Goal: Information Seeking & Learning: Learn about a topic

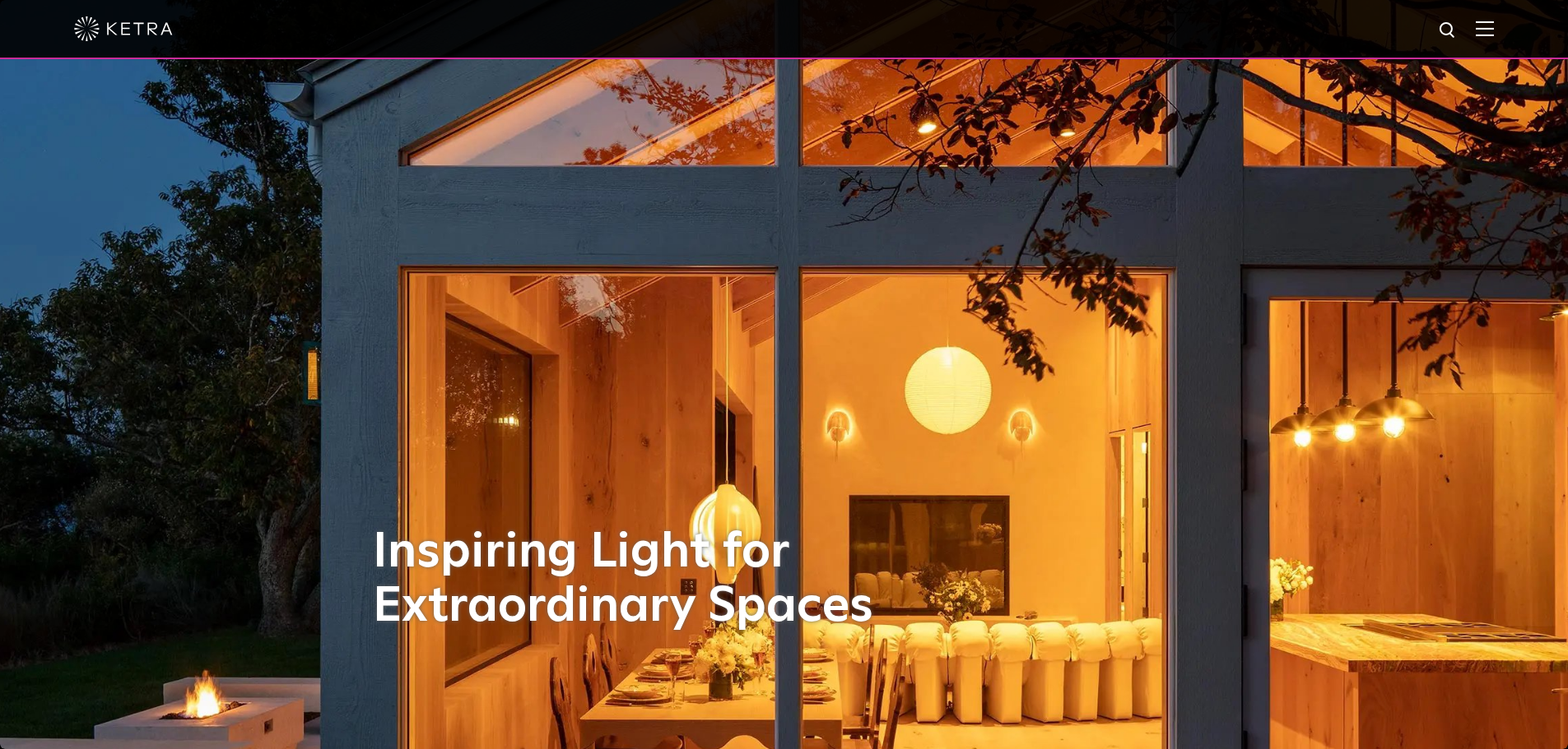
click at [1491, 25] on img at bounding box center [1485, 28] width 18 height 16
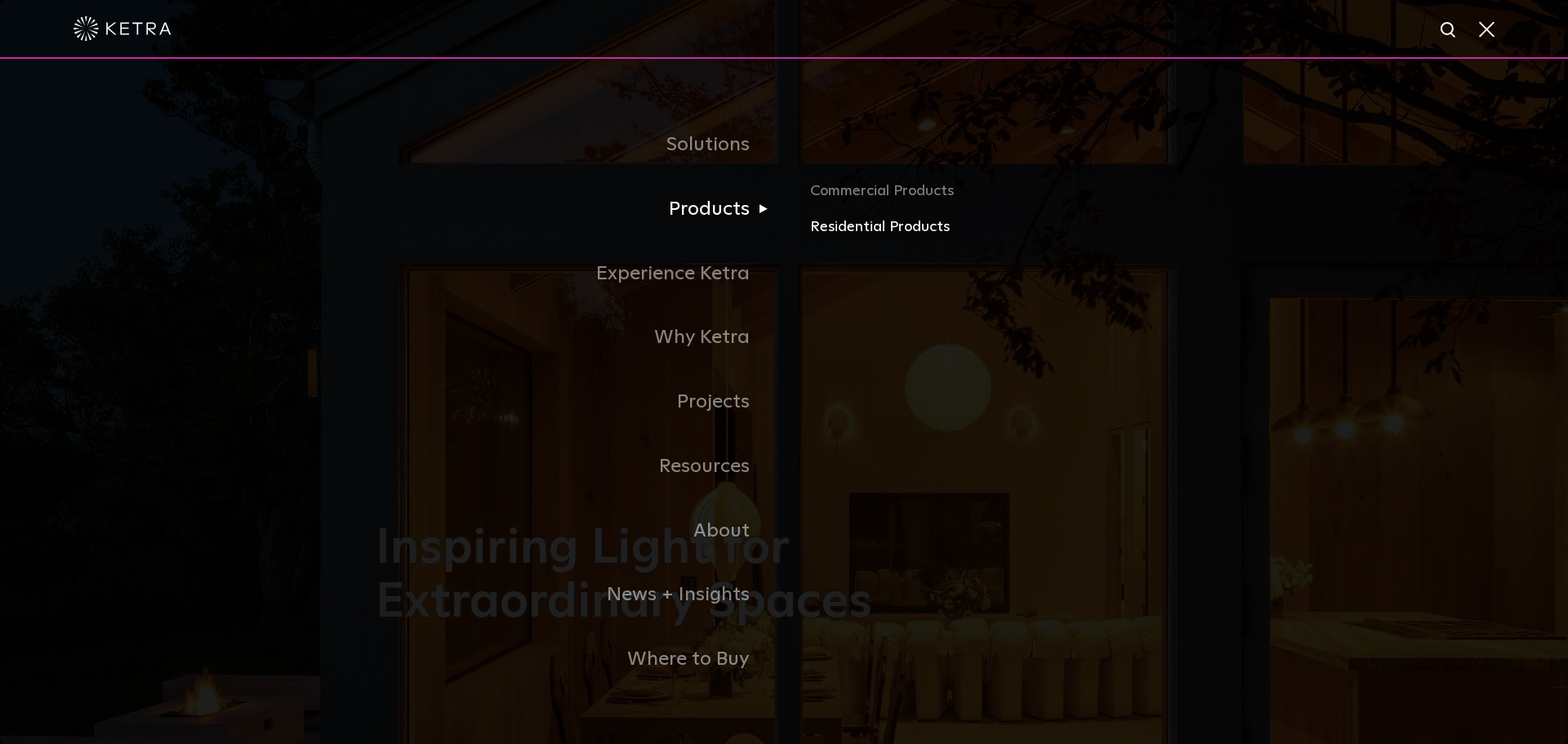
click at [874, 237] on link "Residential Products" at bounding box center [1000, 228] width 382 height 23
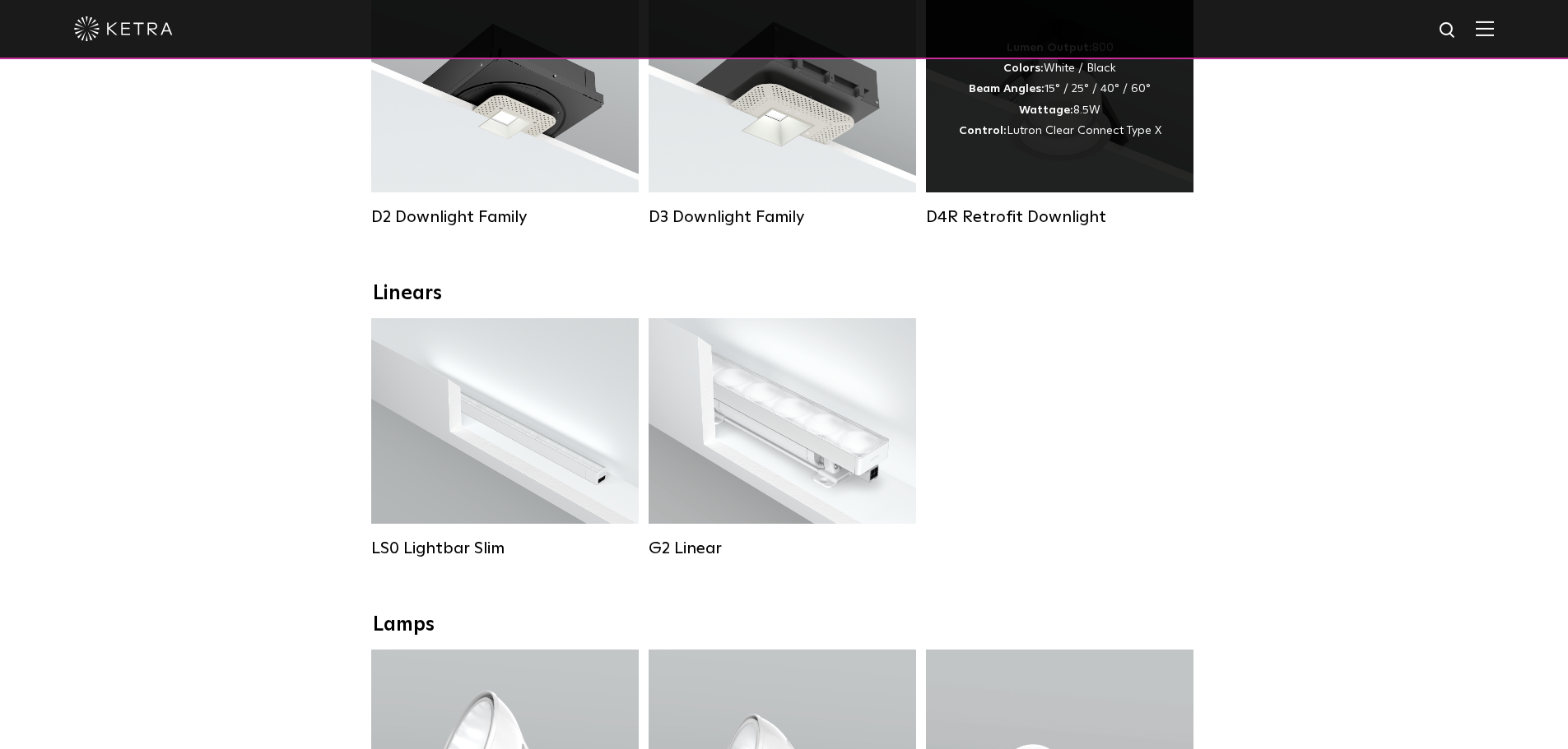
scroll to position [164, 0]
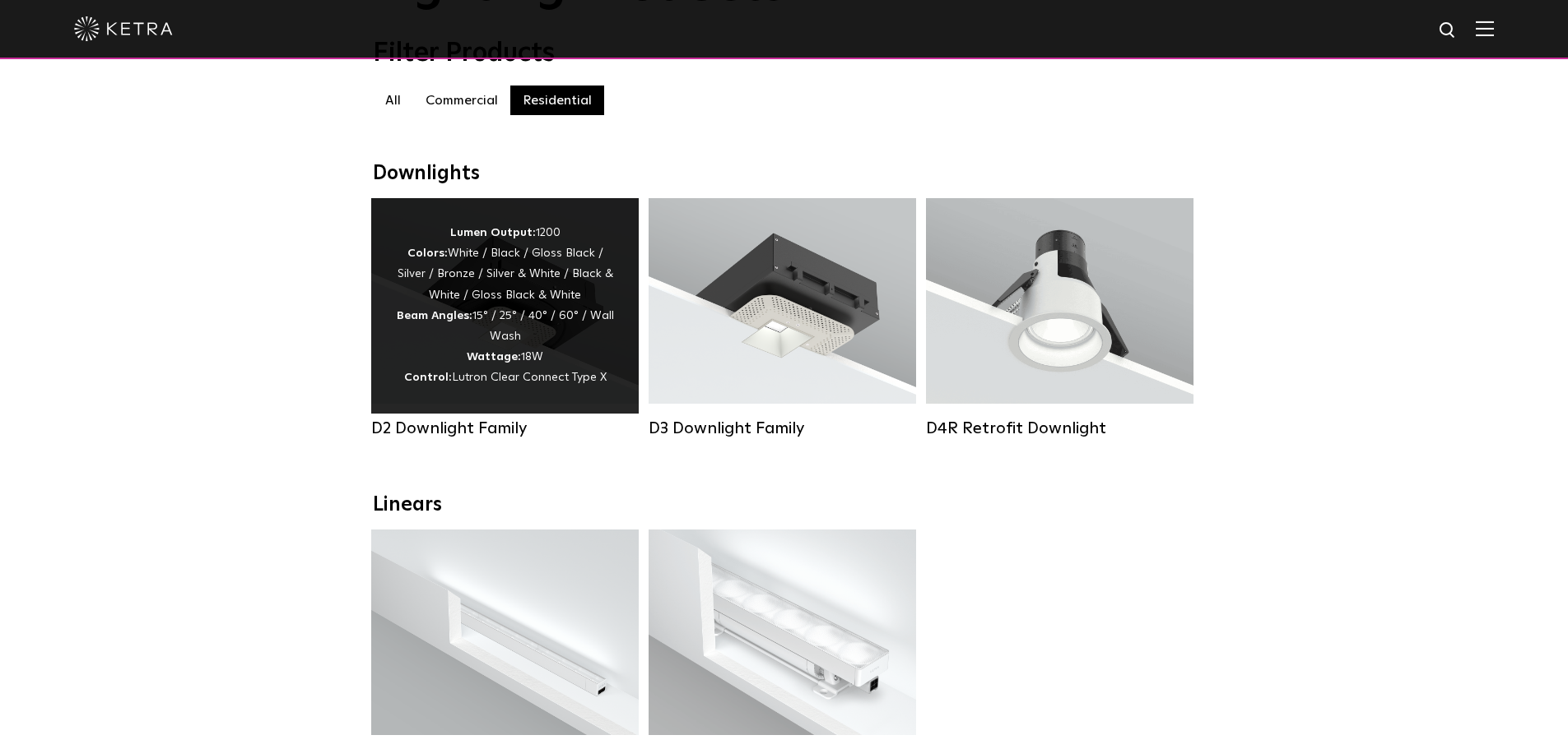
click at [580, 361] on div "Lumen Output: 1200 Colors: White / Black / Gloss Black / Silver / Bronze / Silv…" at bounding box center [504, 306] width 218 height 166
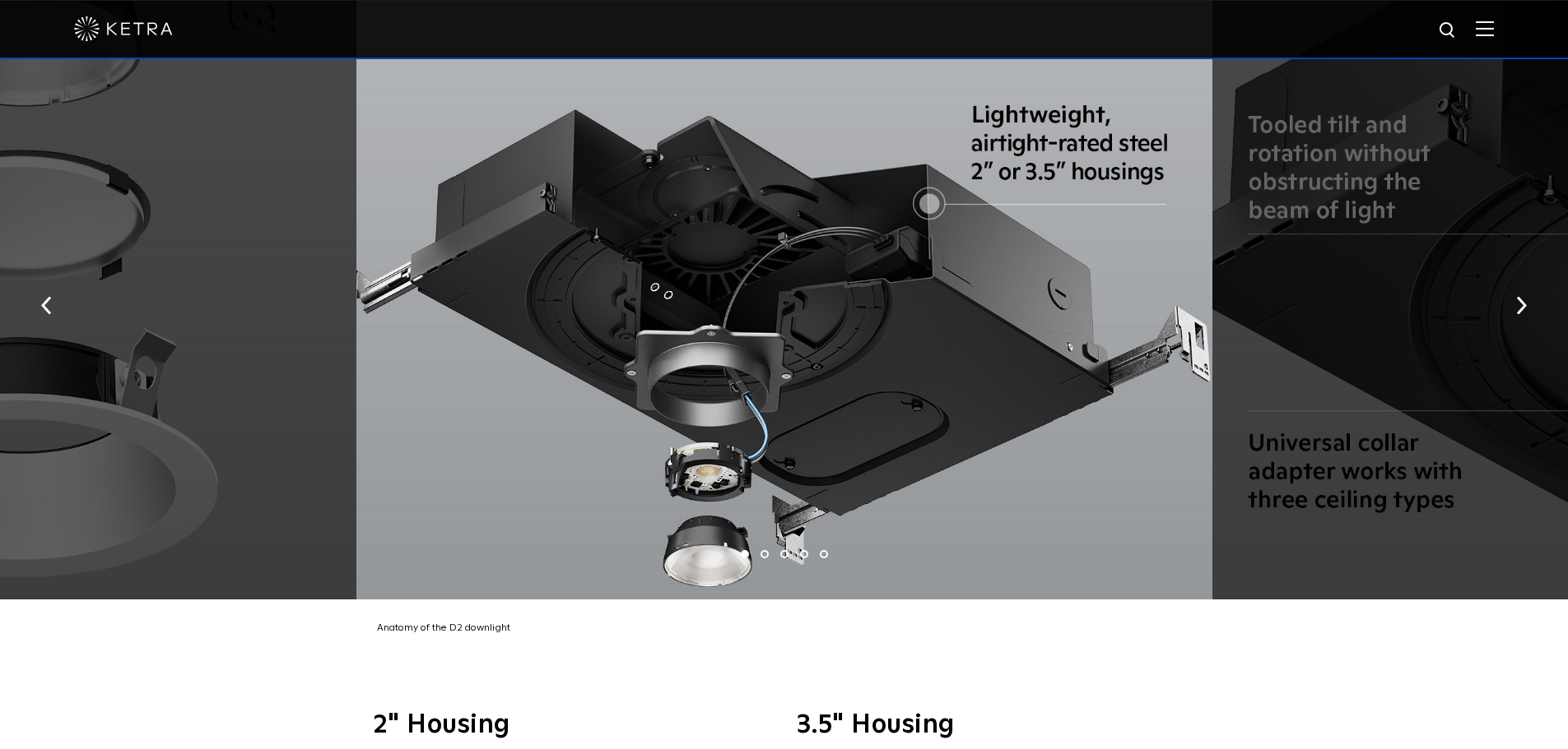
scroll to position [3044, 0]
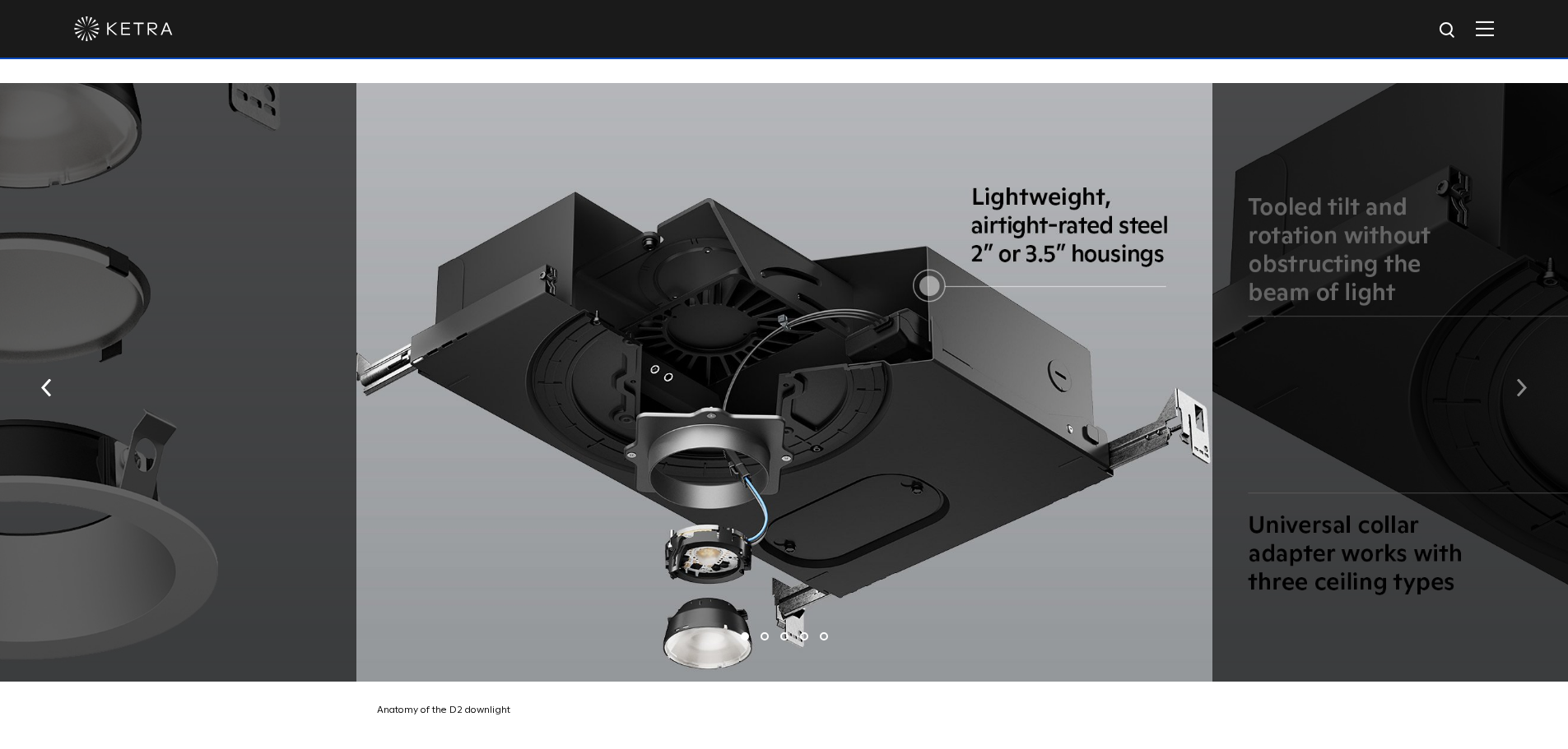
click at [1522, 391] on img "button" at bounding box center [1521, 388] width 11 height 18
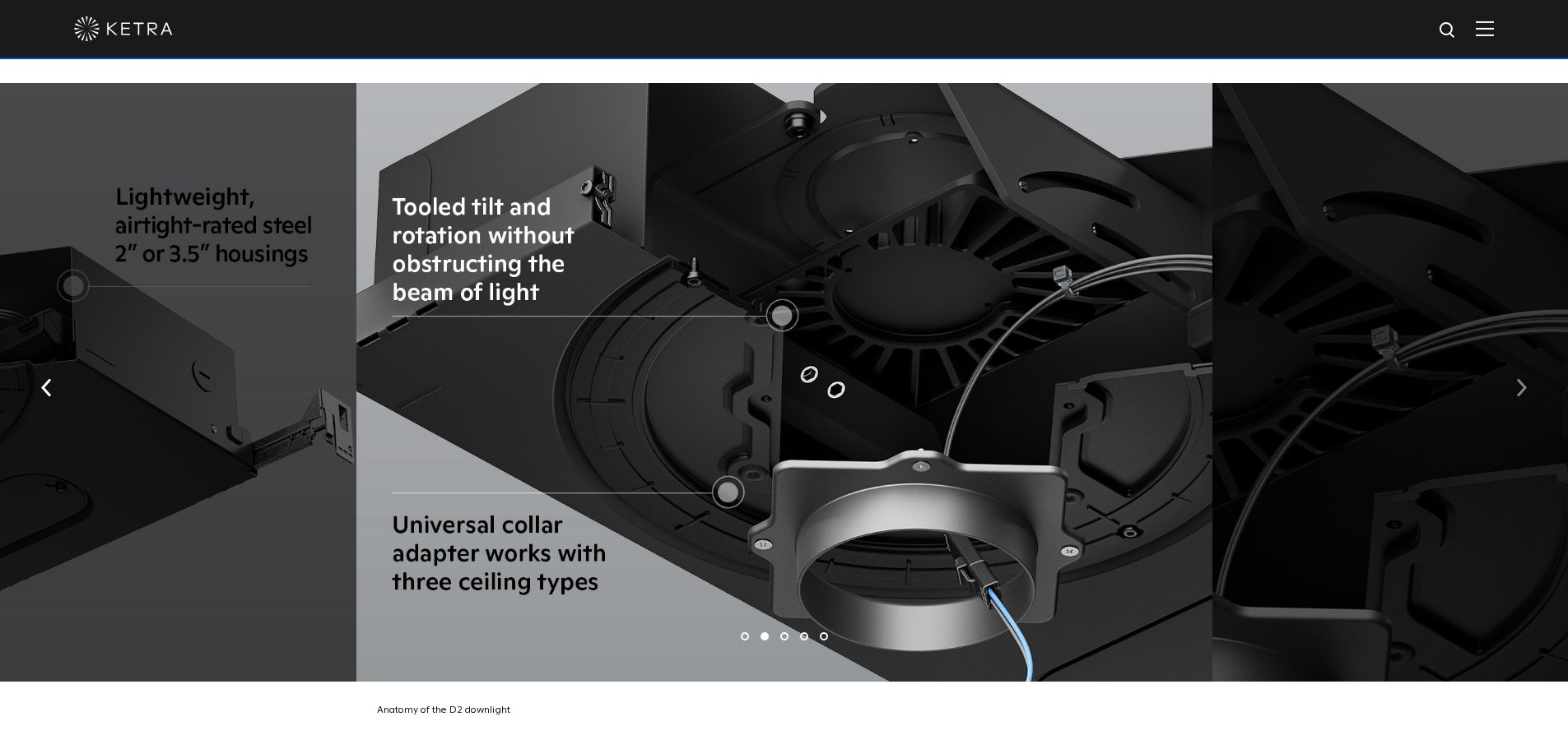
click at [1522, 391] on img "button" at bounding box center [1521, 388] width 11 height 18
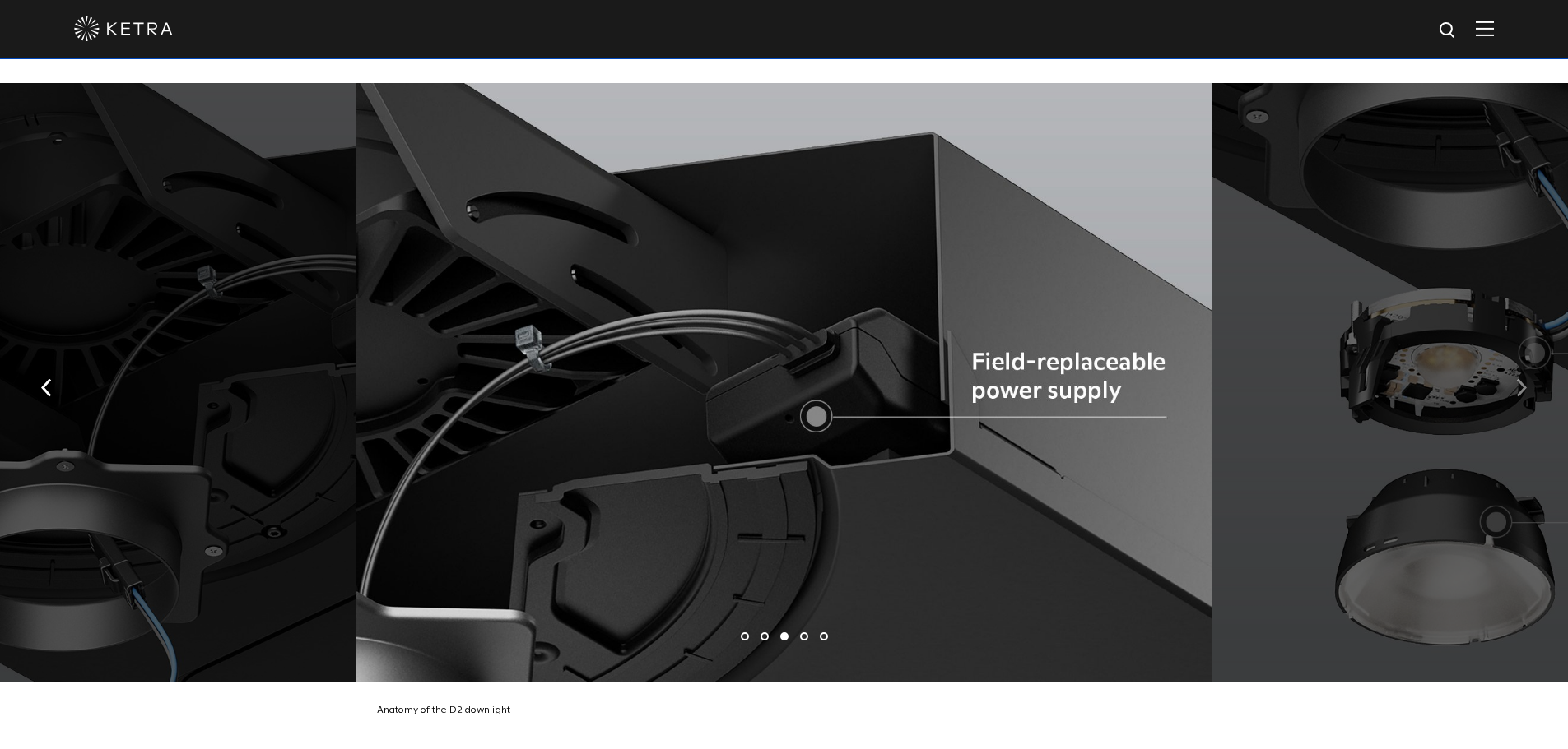
click at [1522, 391] on img "button" at bounding box center [1521, 388] width 11 height 18
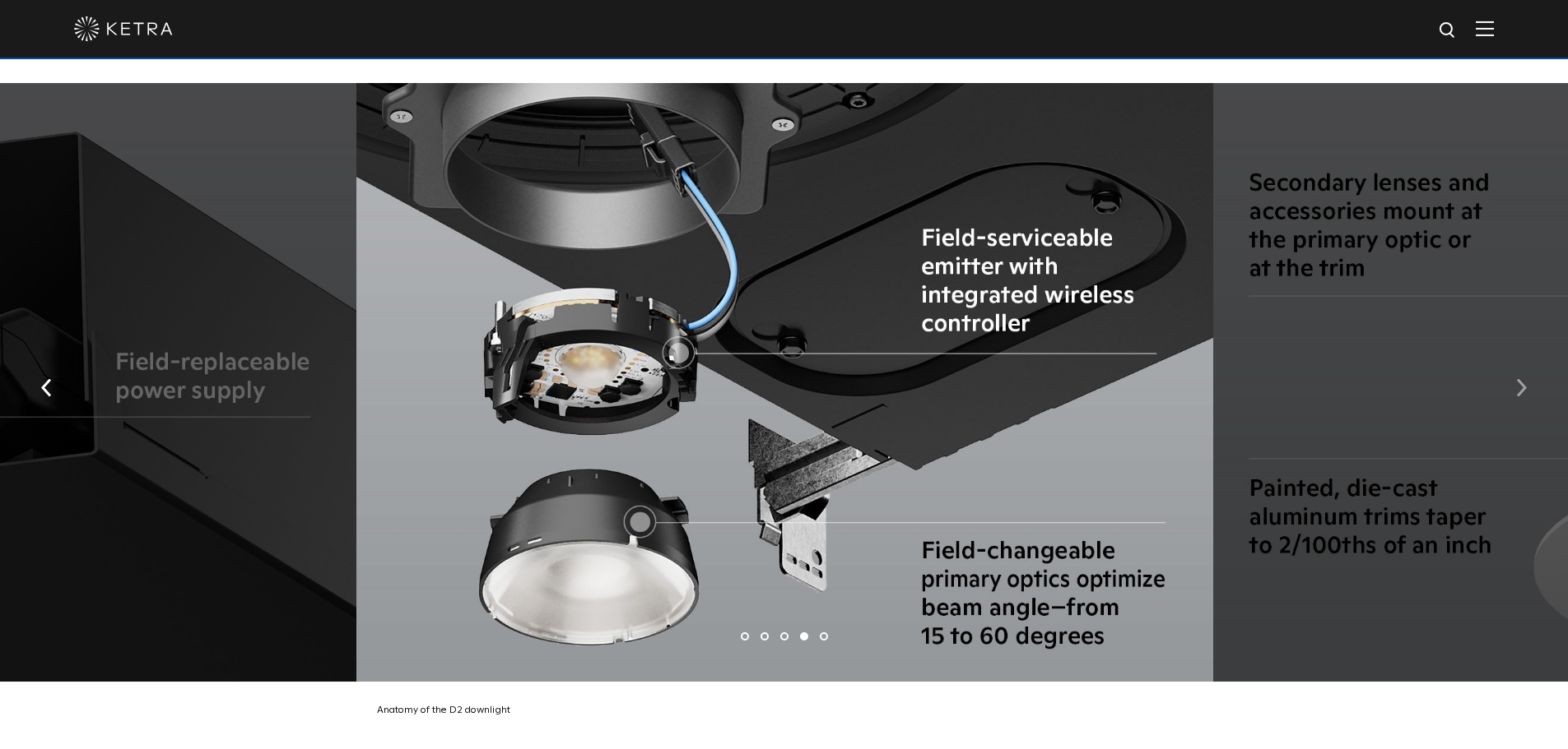
click at [1522, 391] on img "button" at bounding box center [1521, 388] width 11 height 18
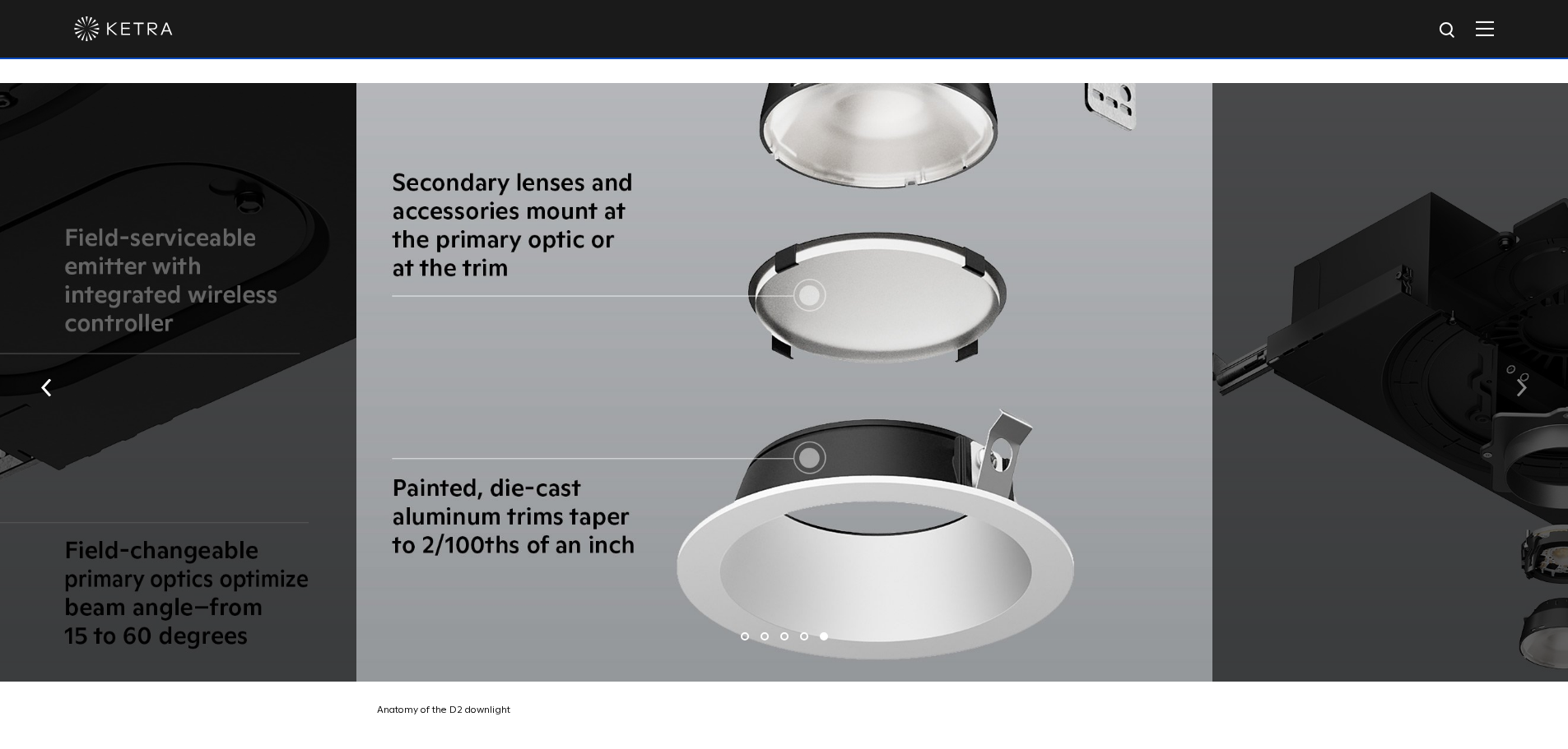
click at [1522, 391] on img "button" at bounding box center [1521, 388] width 11 height 18
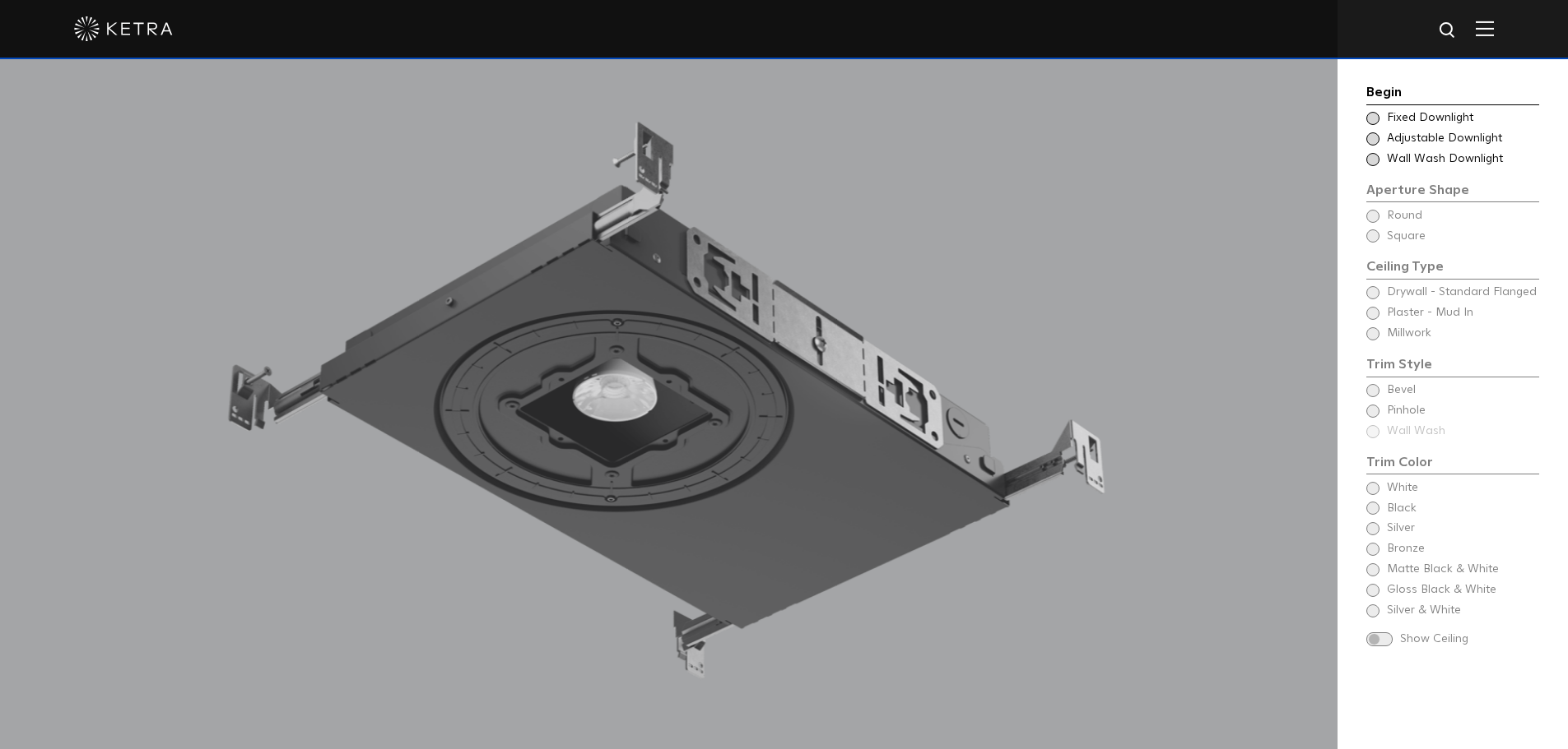
scroll to position [1645, 0]
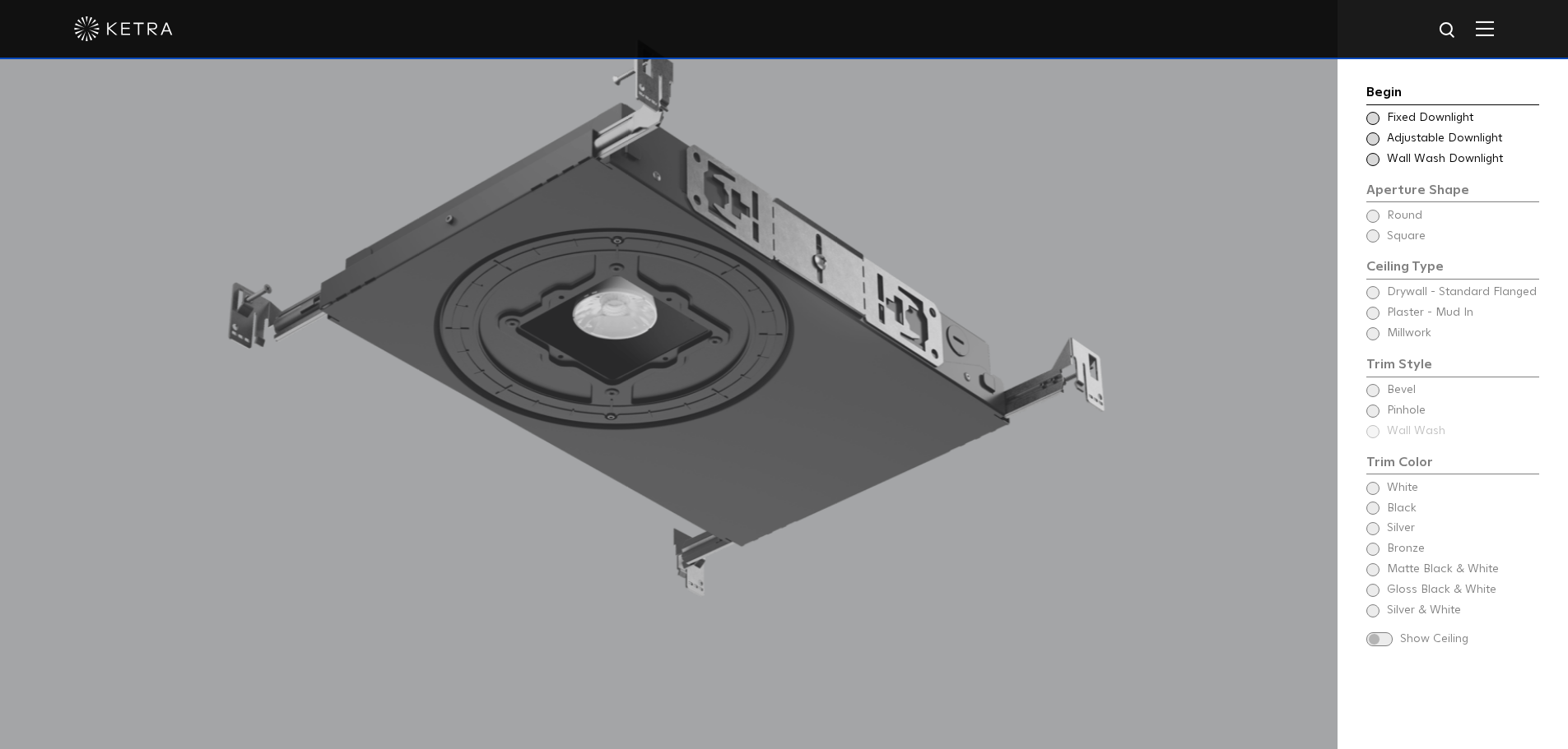
click at [1372, 210] on div "Begin Choose Aperture Shape Fixed Downlight Choose Aperture Shape Adjustable Do…" at bounding box center [1452, 367] width 172 height 570
click at [1376, 137] on span at bounding box center [1372, 138] width 13 height 13
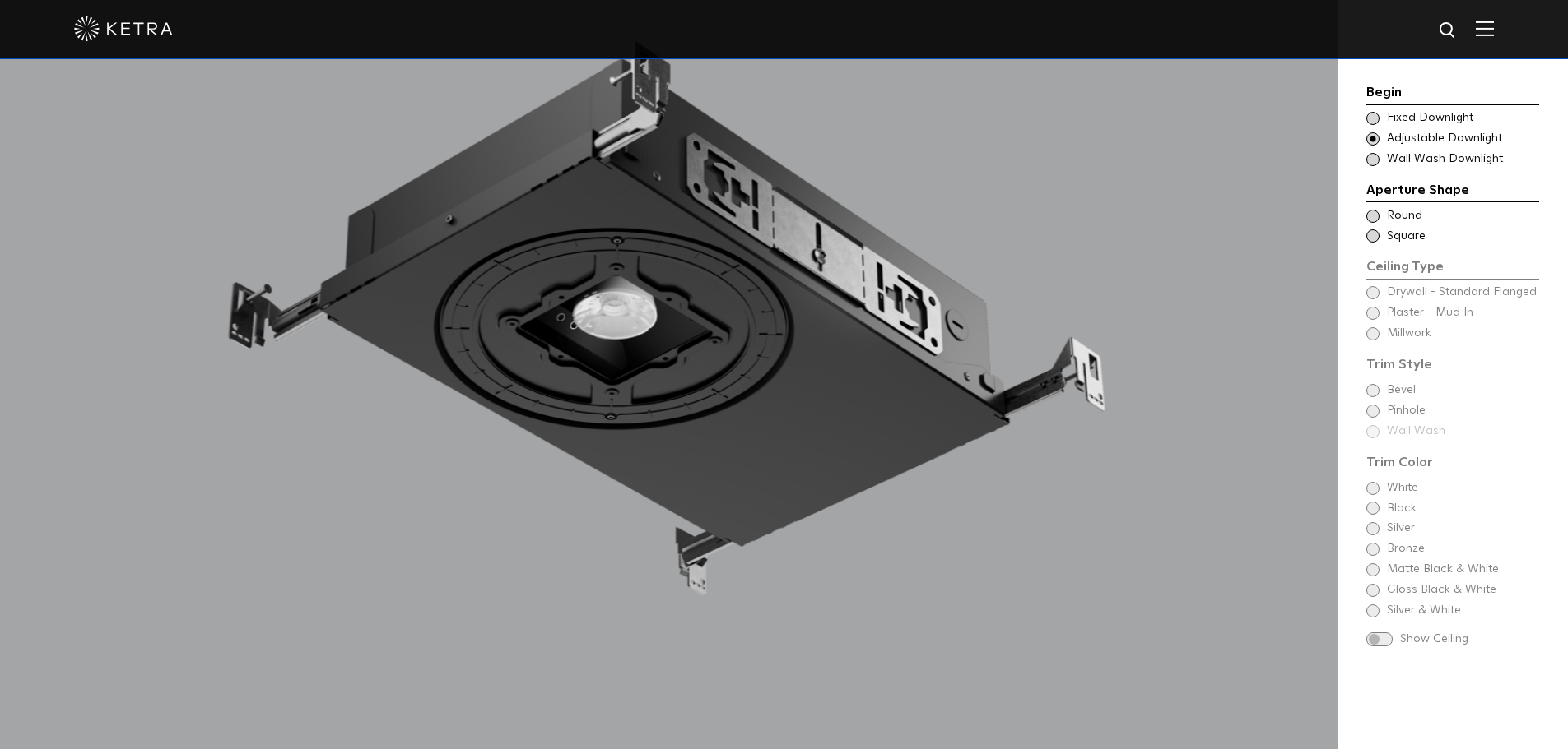
click at [1373, 106] on div "Begin Choose Aperture Shape Fixed Downlight Choose Aperture Shape Adjustable Do…" at bounding box center [1452, 124] width 172 height 85
click at [1374, 121] on span at bounding box center [1372, 117] width 13 height 13
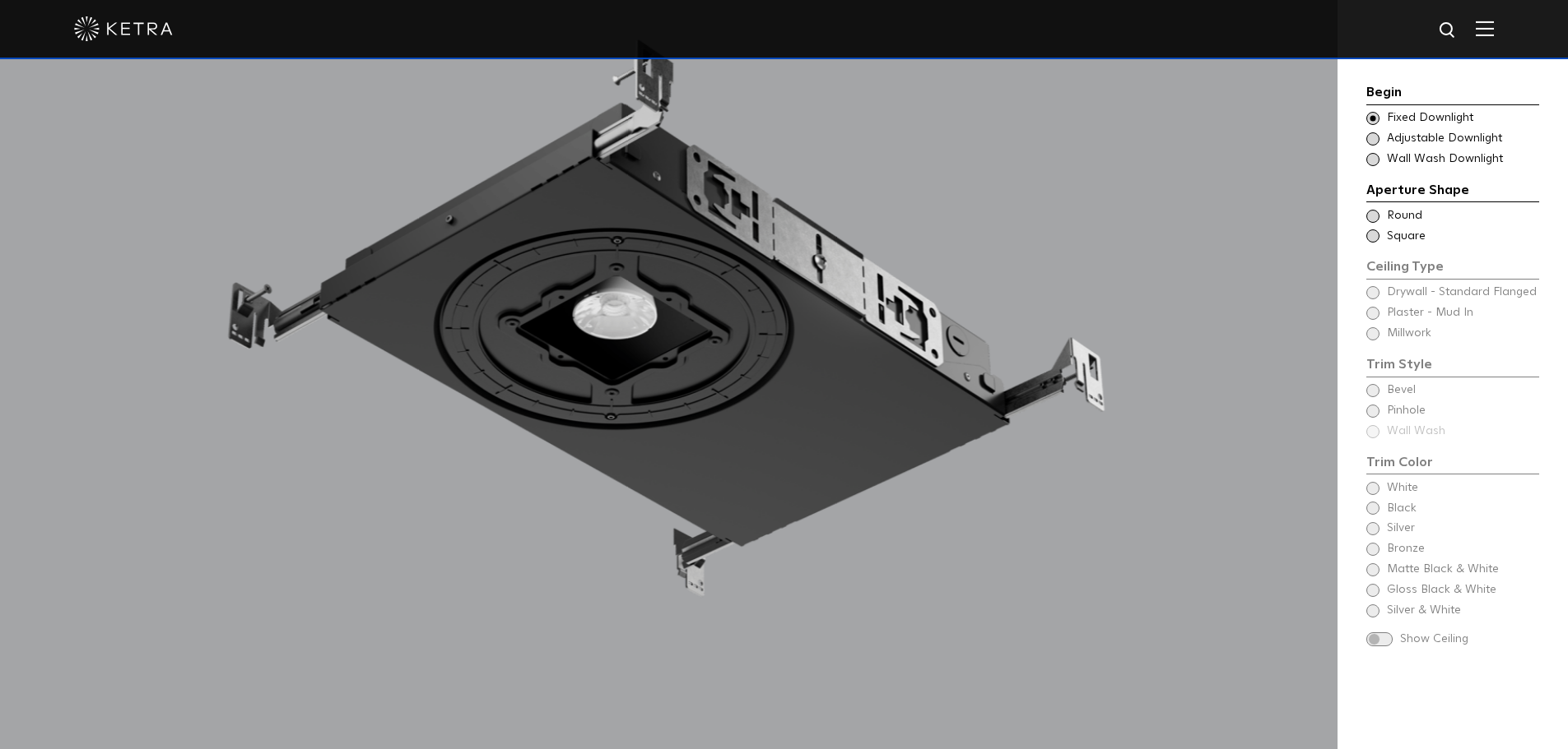
click at [1374, 136] on span at bounding box center [1372, 138] width 13 height 13
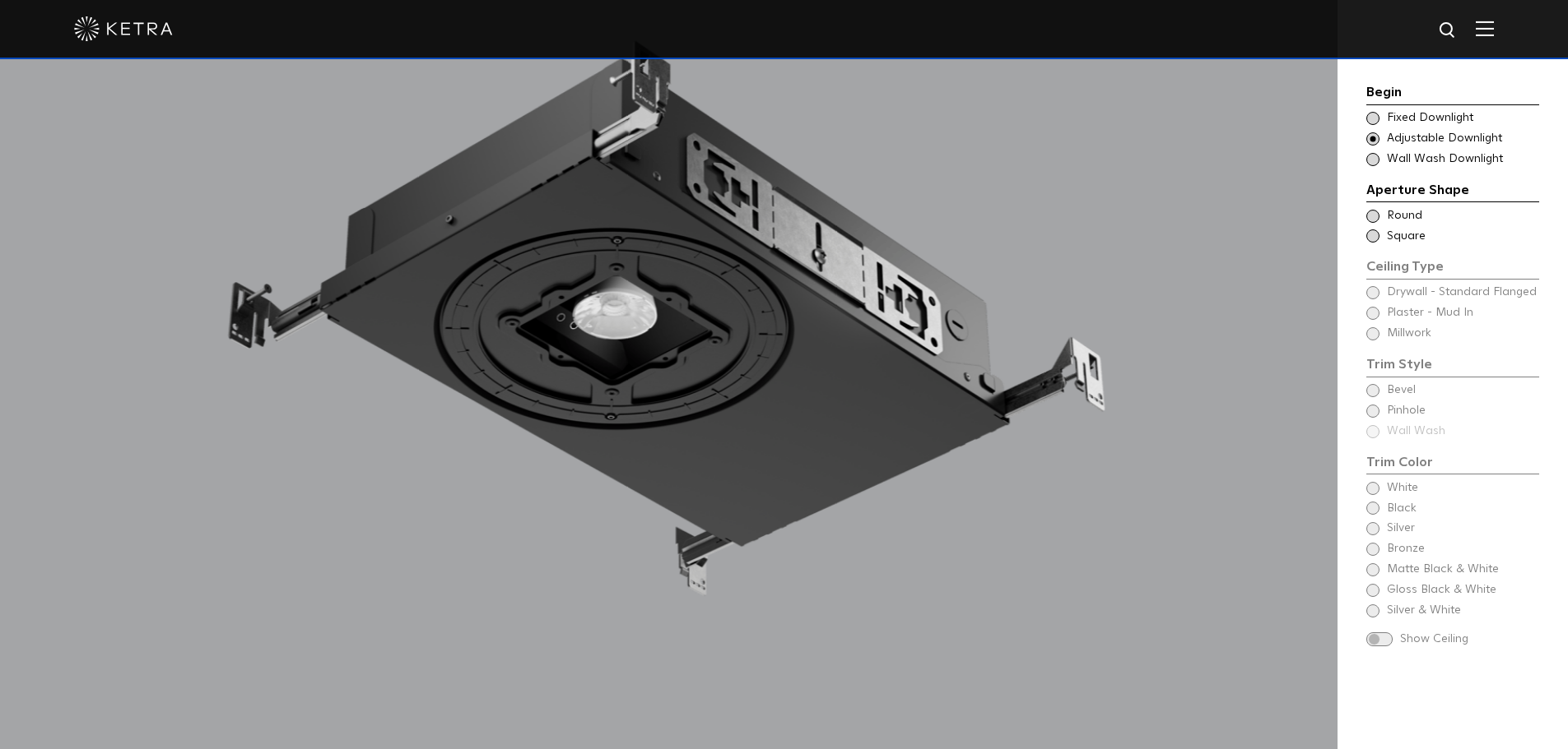
click at [1374, 218] on span at bounding box center [1372, 215] width 13 height 13
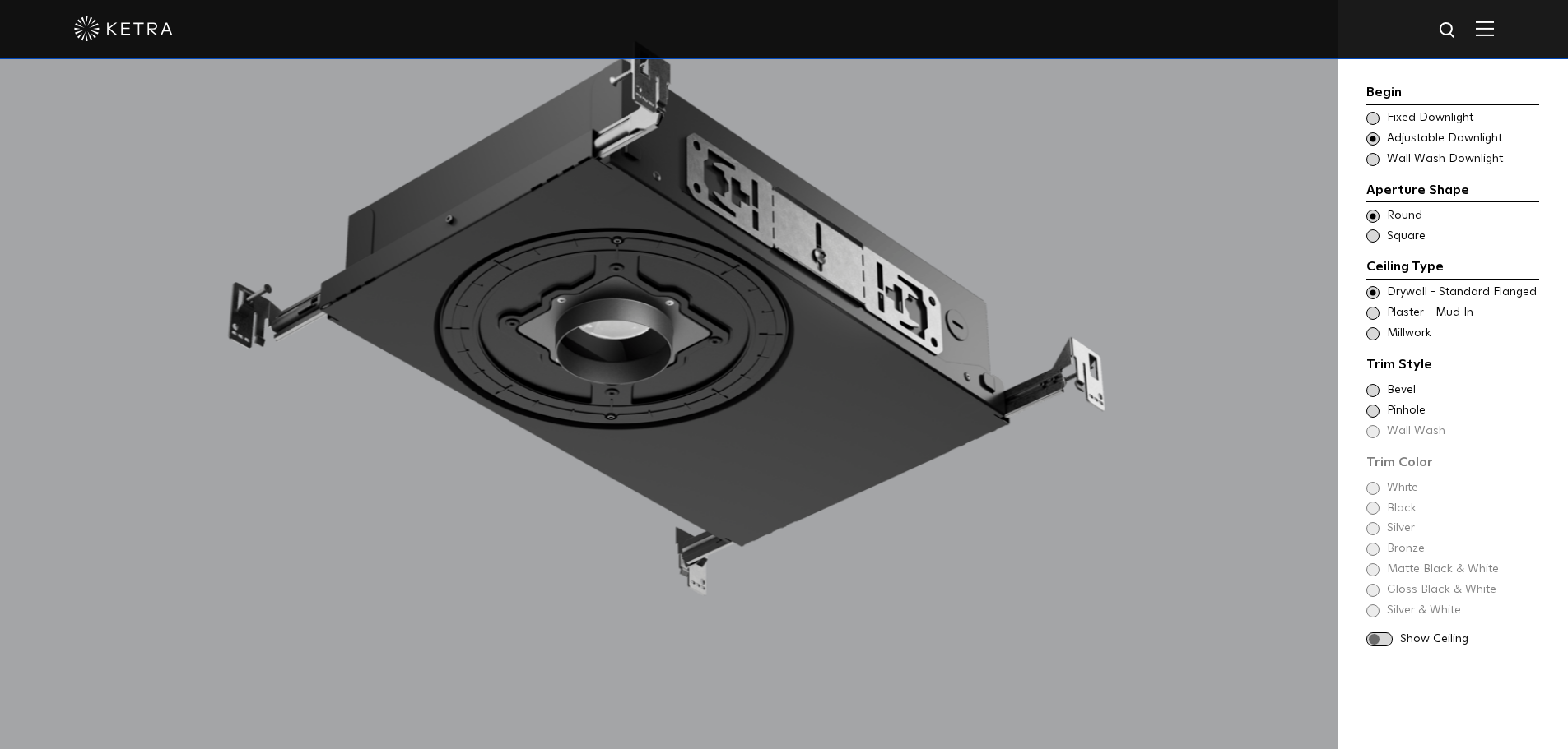
click at [1367, 390] on span at bounding box center [1372, 390] width 13 height 13
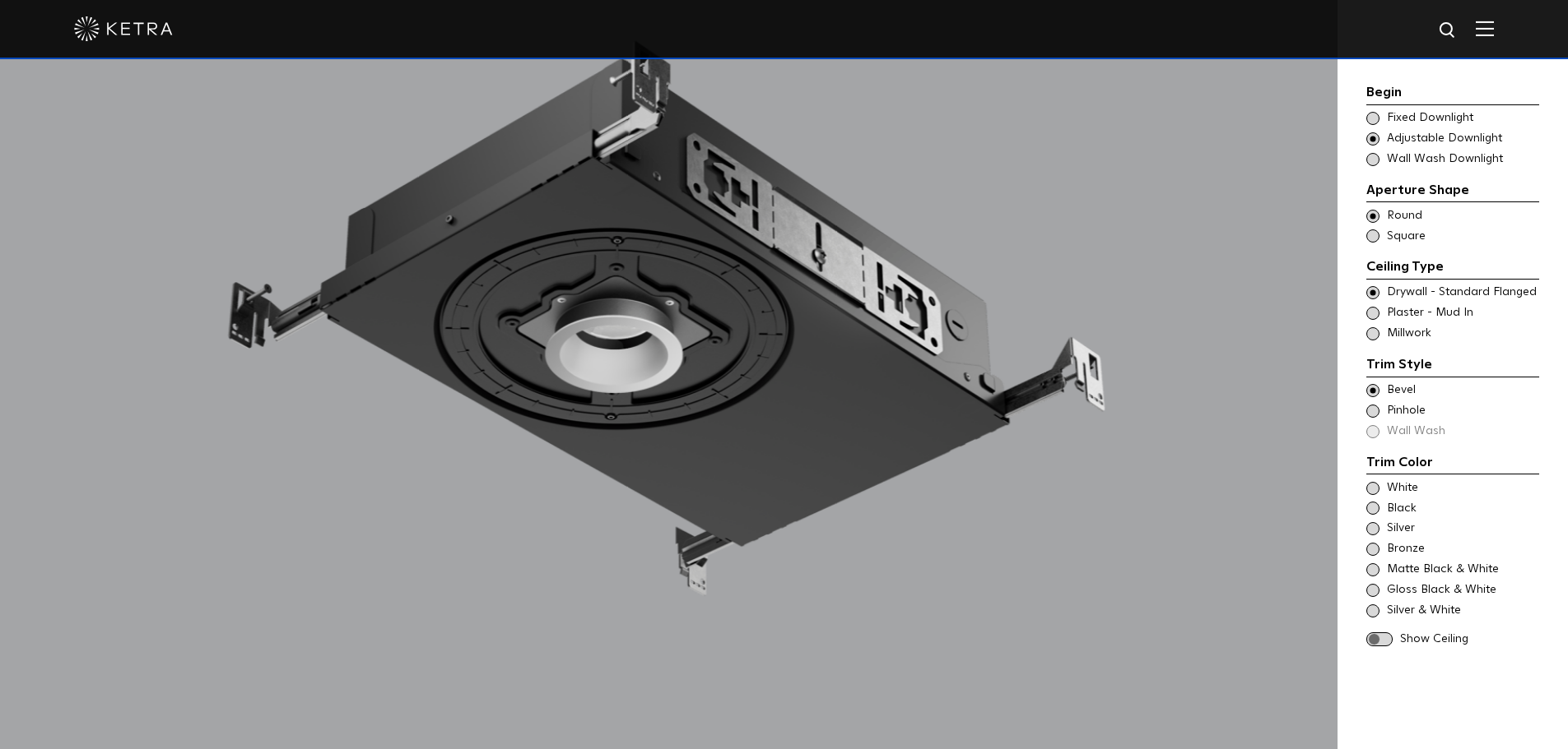
click at [1373, 410] on span at bounding box center [1372, 410] width 13 height 13
click at [1377, 487] on span at bounding box center [1372, 488] width 13 height 13
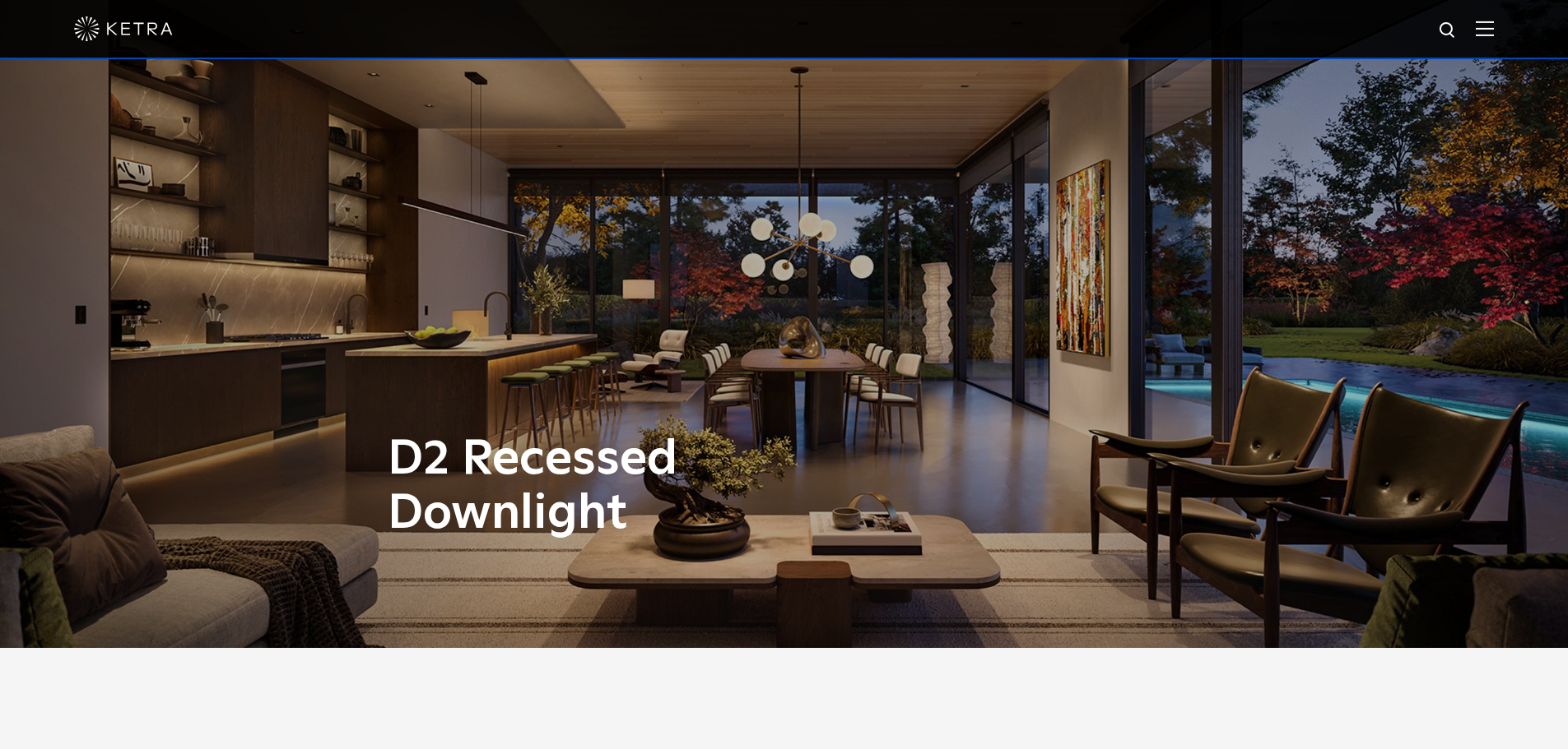
scroll to position [0, 0]
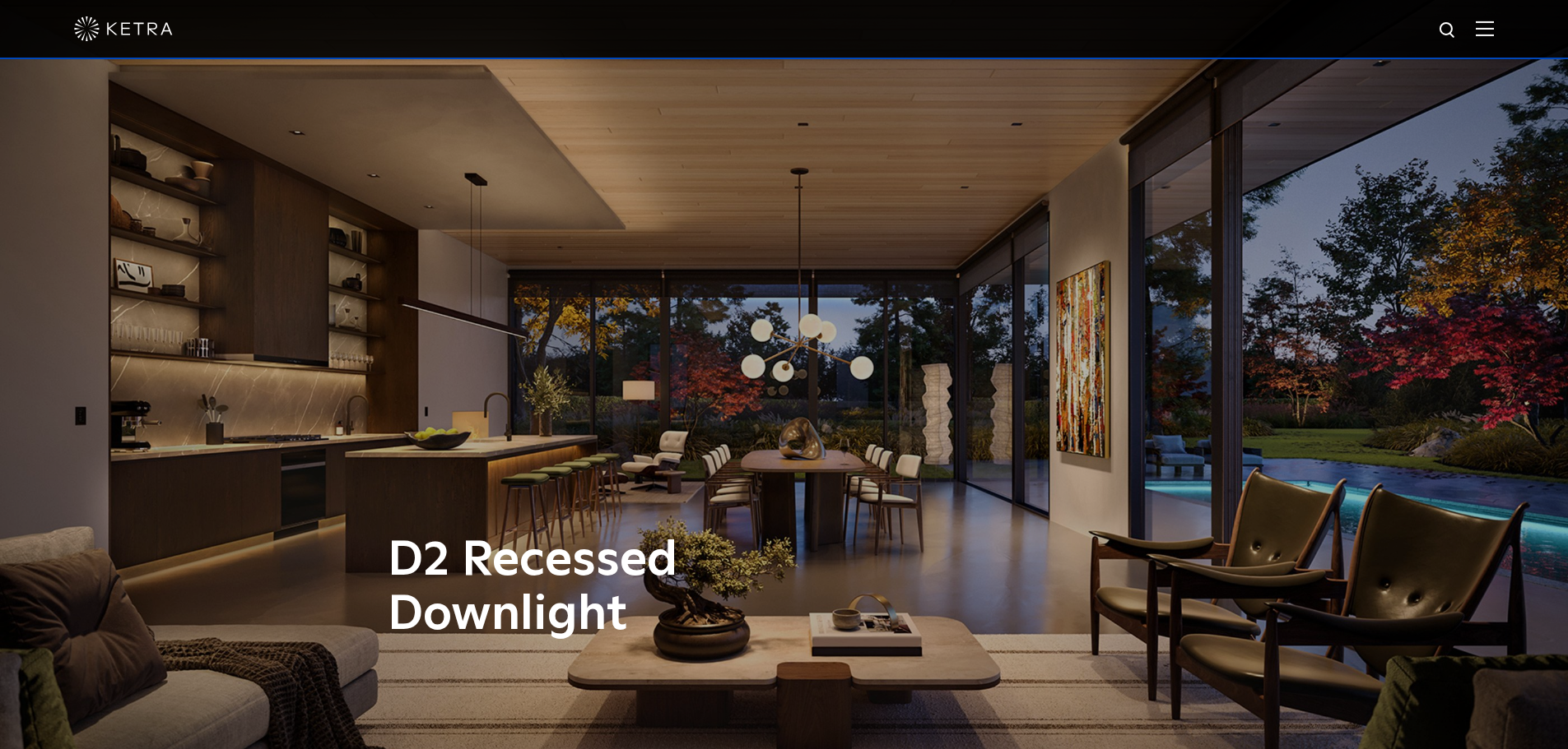
click at [1494, 20] on div at bounding box center [784, 28] width 1419 height 58
click at [1494, 23] on img at bounding box center [1485, 28] width 18 height 16
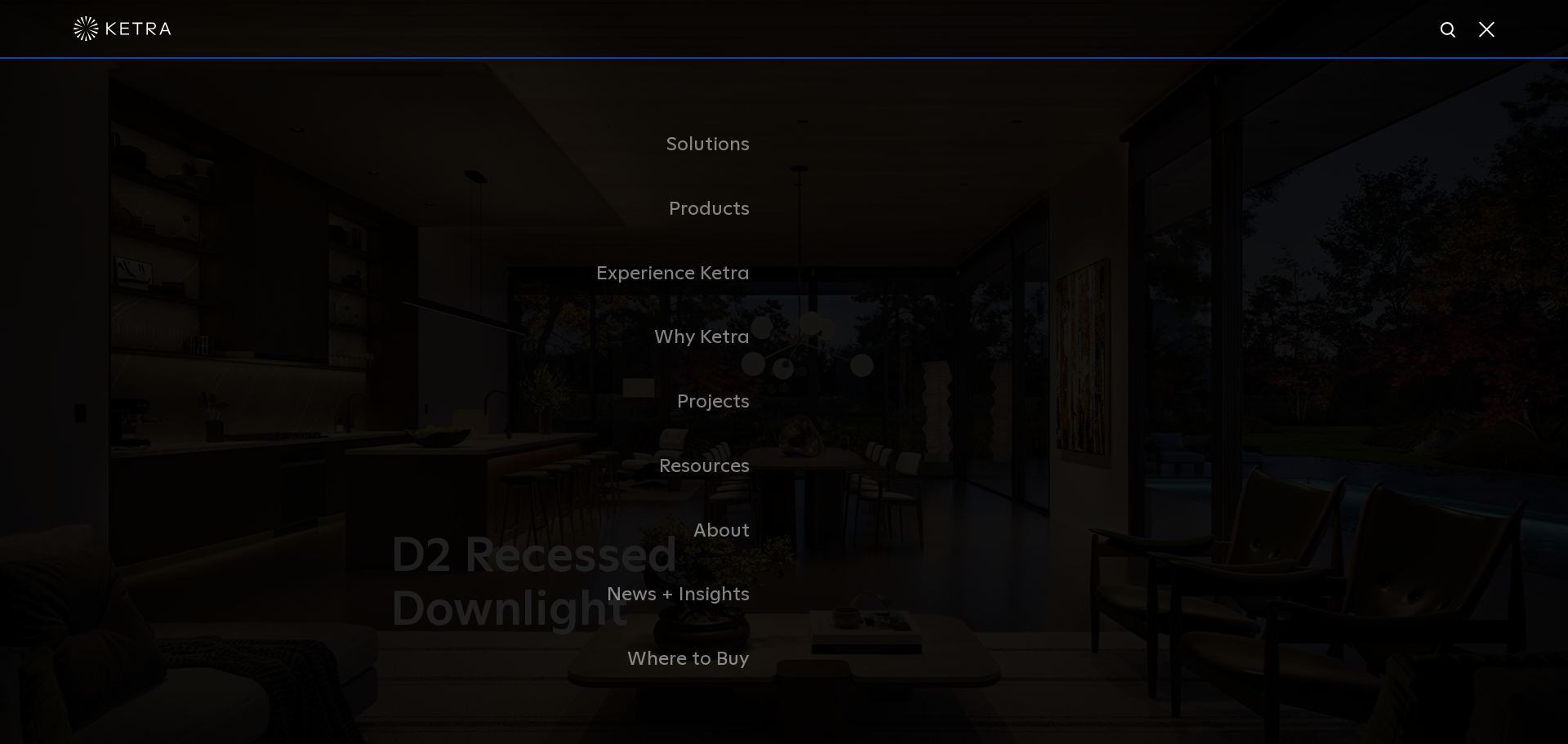
click at [1498, 28] on div at bounding box center [784, 29] width 1568 height 58
click at [1492, 32] on span at bounding box center [1485, 28] width 17 height 17
